Goal: Check status: Check status

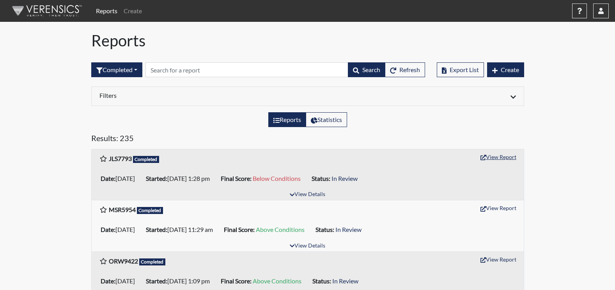
drag, startPoint x: 511, startPoint y: 160, endPoint x: 418, endPoint y: 183, distance: 96.1
click at [418, 184] on div "JLS7793 Completed View Report Date: [DATE] Started: [DATE] 1:28 pm Final Score:…" at bounding box center [308, 174] width 432 height 51
click at [509, 160] on button "View Report" at bounding box center [498, 157] width 43 height 12
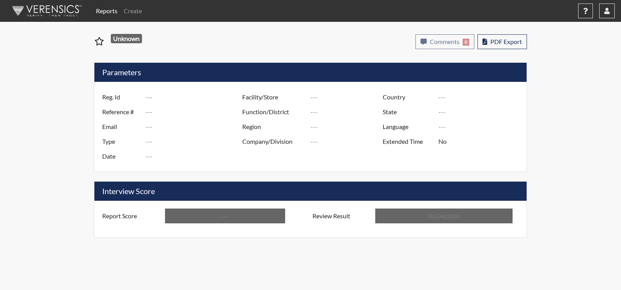
type input "JLS7793"
type input "51416"
type input "---"
type input "Corrections Pre-Employment"
type input "[DATE]"
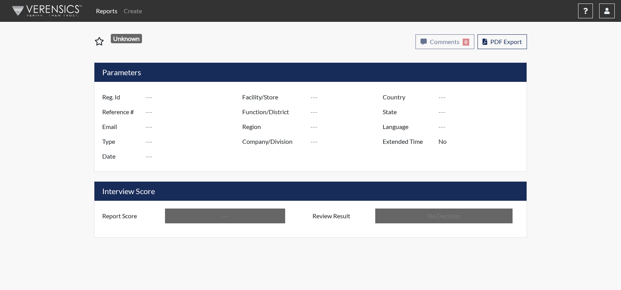
type input "Augusta SMP"
type input "[GEOGRAPHIC_DATA]"
type input "[US_STATE]"
type input "English"
type input "Below Conditions"
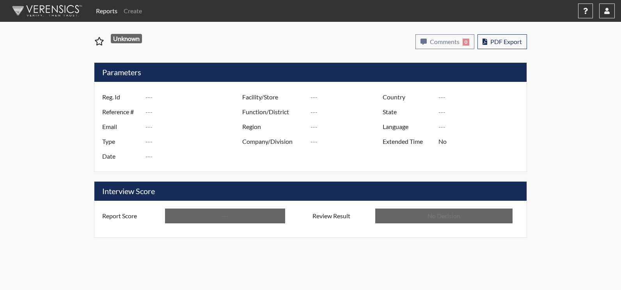
type input "In Review"
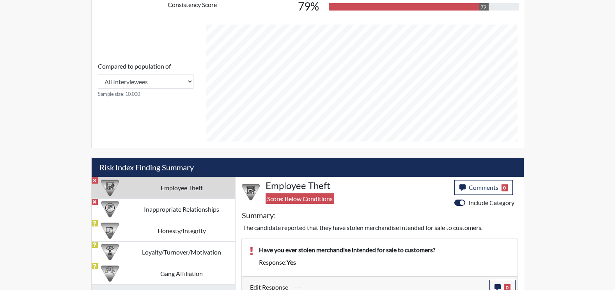
scroll to position [310, 0]
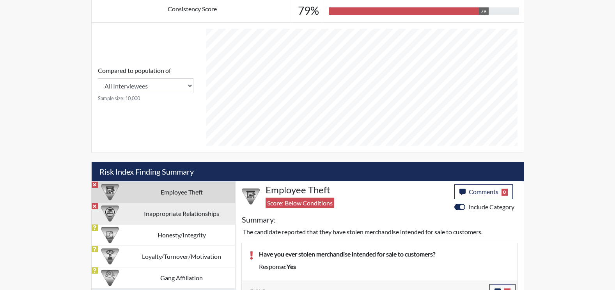
click at [158, 211] on td "Inappropriate Relationships" at bounding box center [181, 213] width 107 height 21
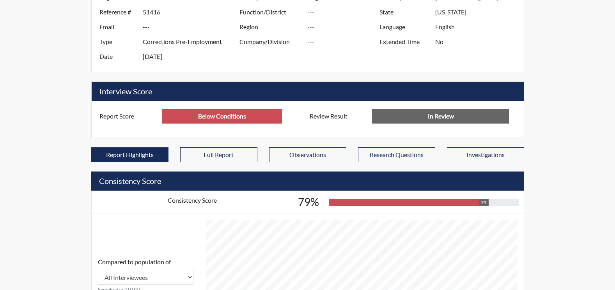
scroll to position [47, 0]
